Goal: Navigation & Orientation: Find specific page/section

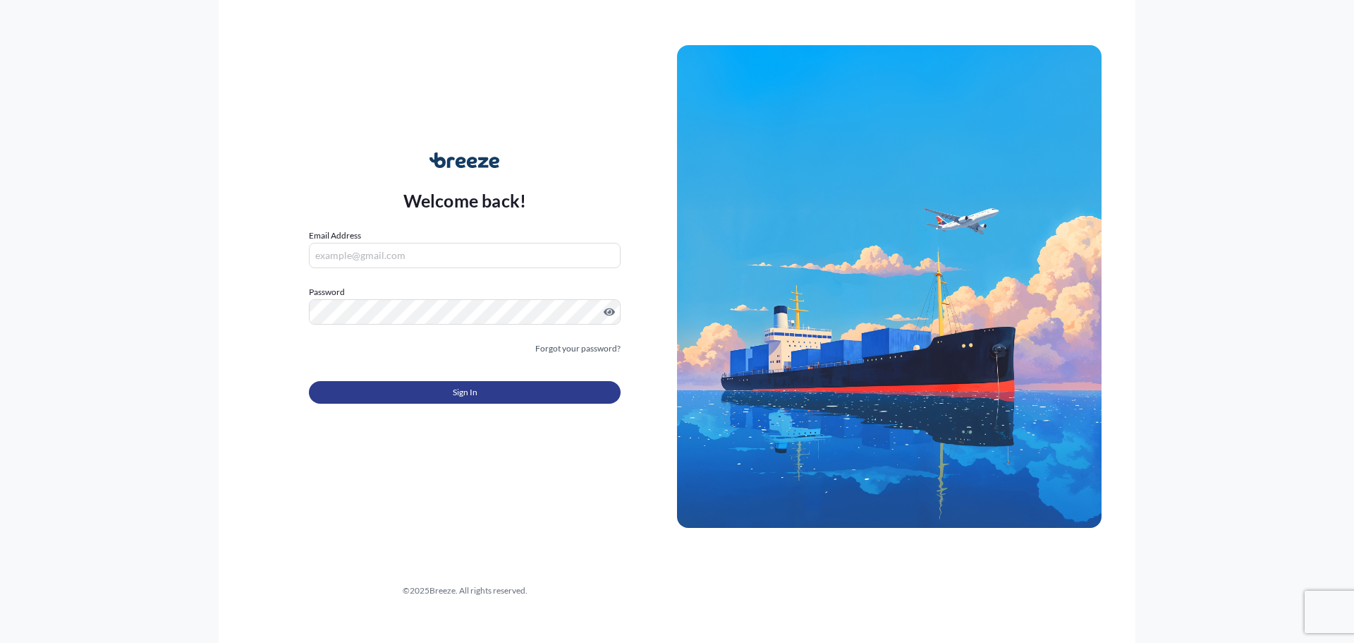
type input "[EMAIL_ADDRESS][DOMAIN_NAME]"
click at [462, 396] on span "Sign In" at bounding box center [465, 392] width 25 height 14
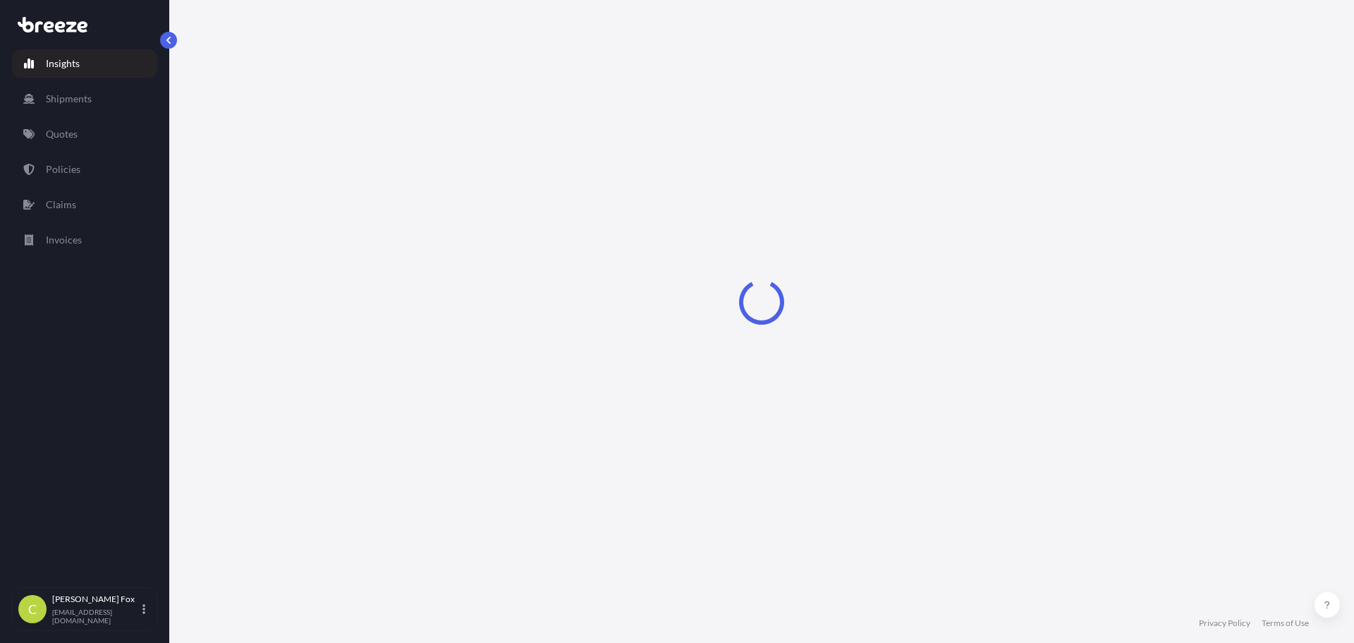
select select "2025"
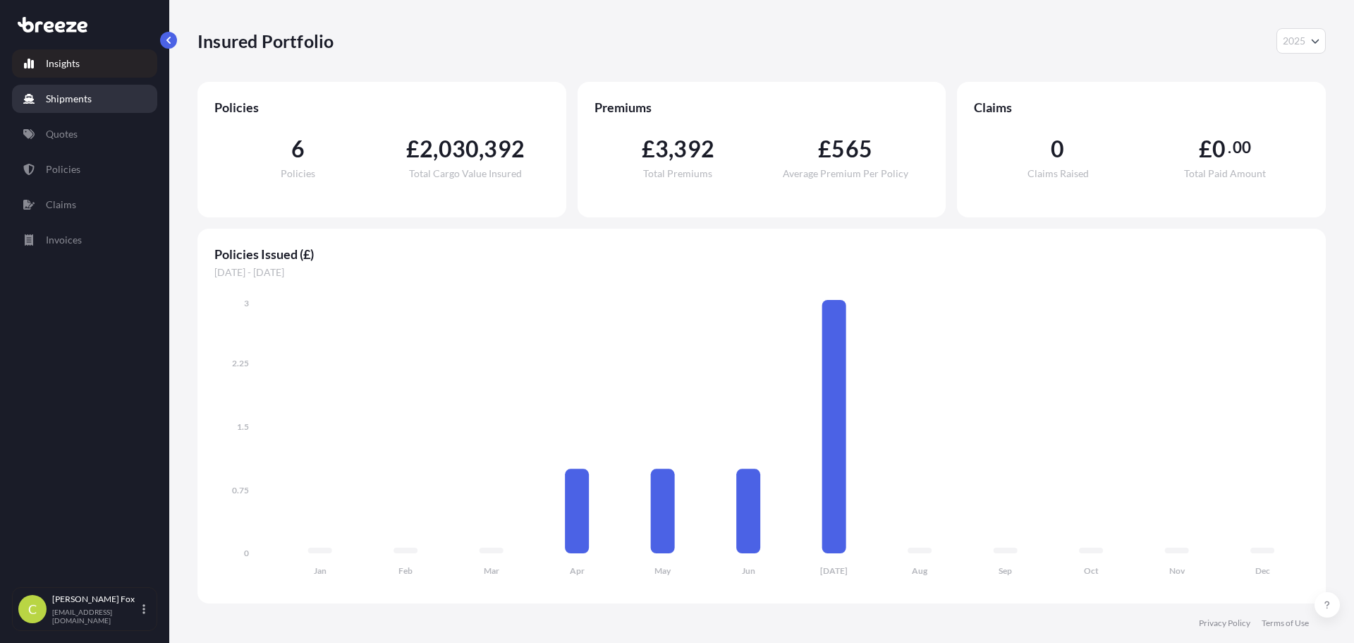
click at [64, 97] on p "Shipments" at bounding box center [69, 99] width 46 height 14
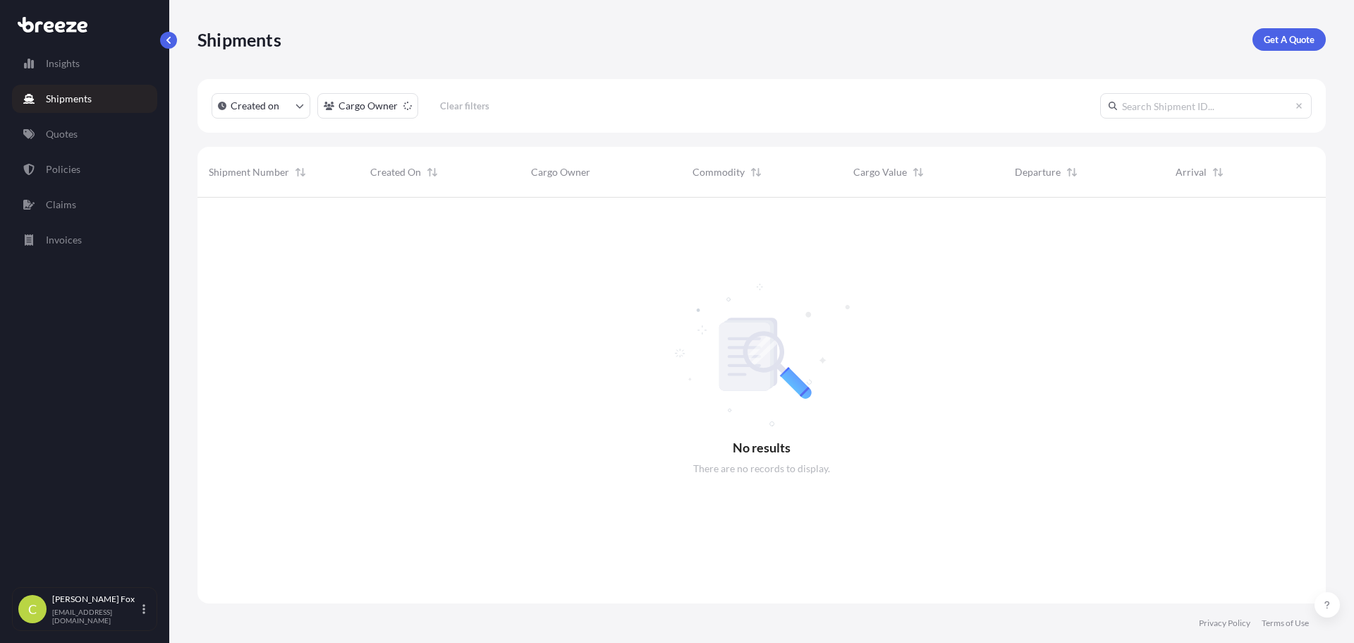
scroll to position [446, 1118]
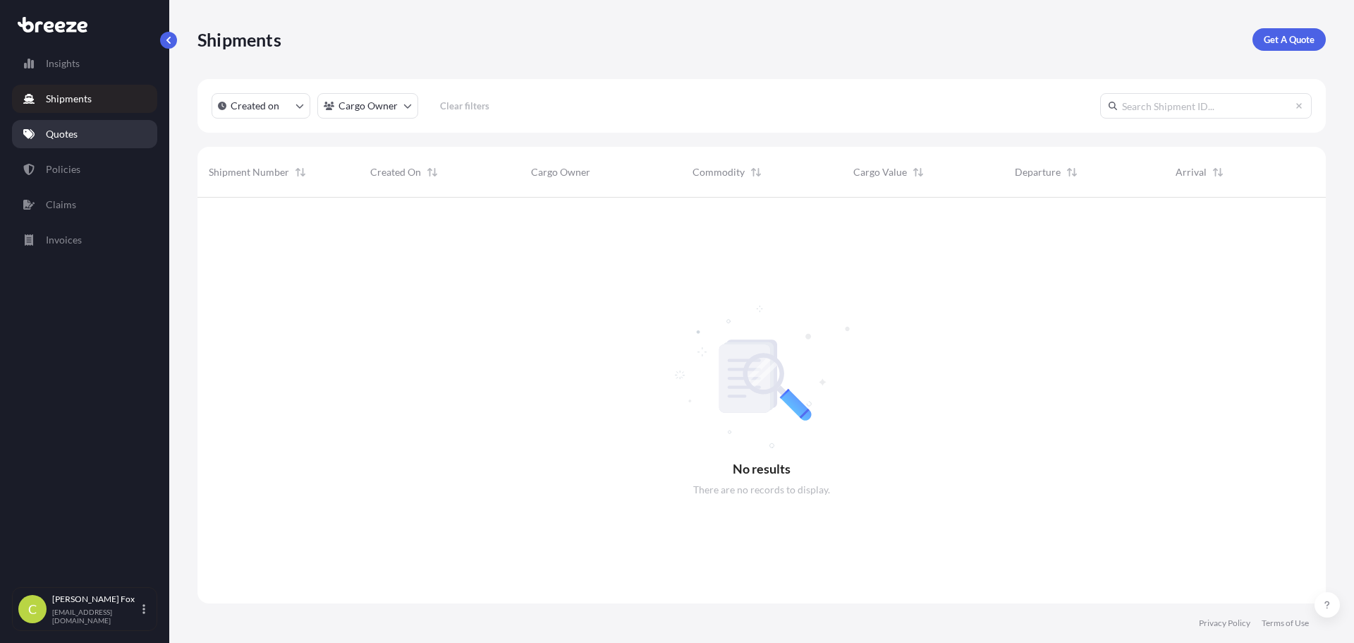
click at [61, 134] on p "Quotes" at bounding box center [62, 134] width 32 height 14
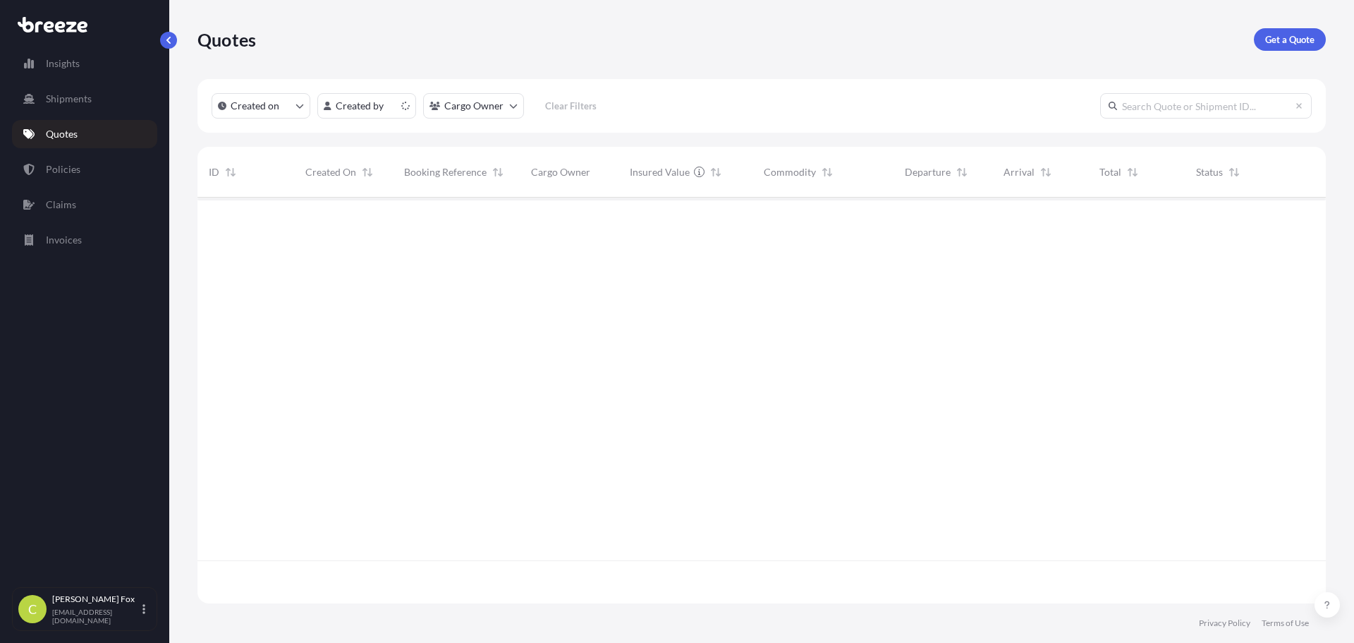
scroll to position [403, 1118]
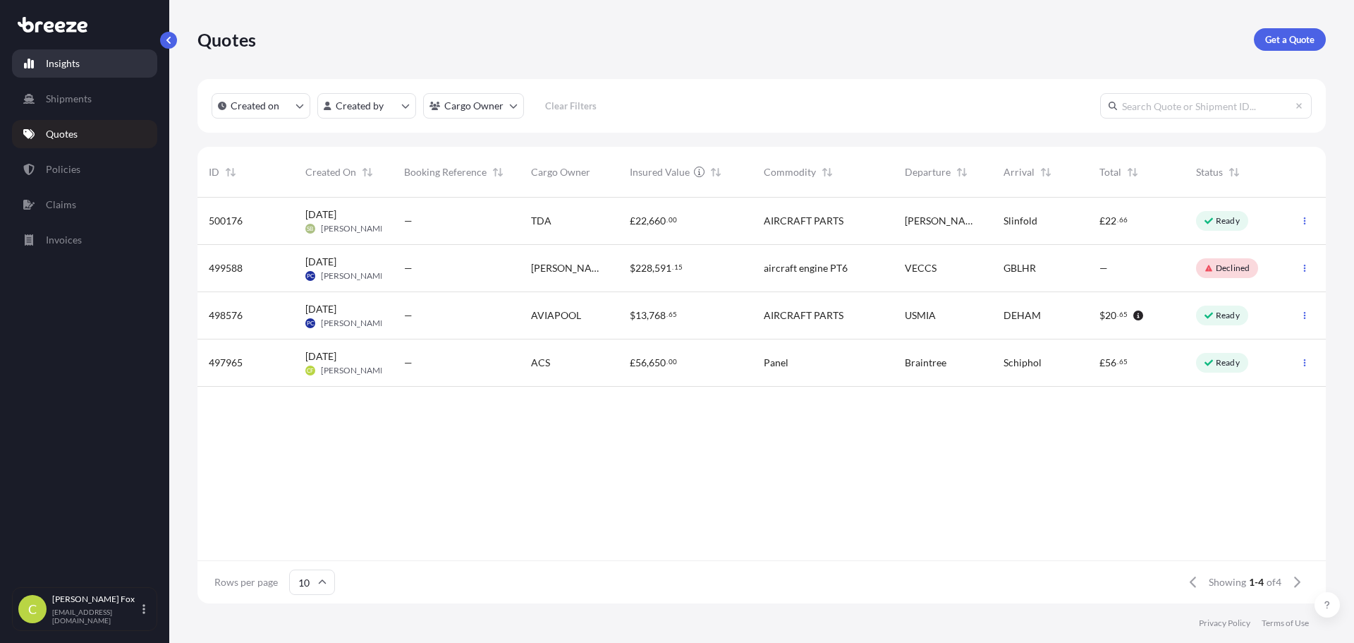
click at [65, 61] on p "Insights" at bounding box center [63, 63] width 34 height 14
select select "2025"
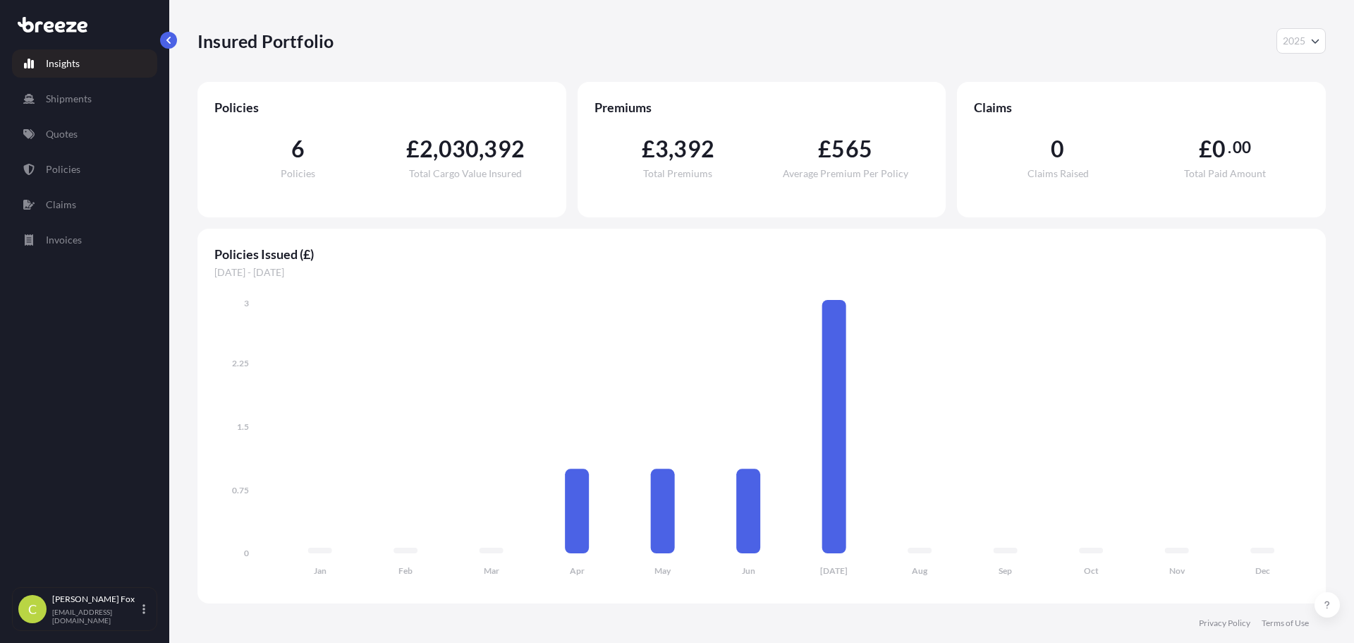
drag, startPoint x: 1332, startPoint y: 1, endPoint x: 970, endPoint y: 61, distance: 366.2
click at [970, 61] on div "Insured Portfolio 2025 2025 2024 2023 2022" at bounding box center [761, 41] width 1128 height 82
